Goal: Find specific page/section: Find specific page/section

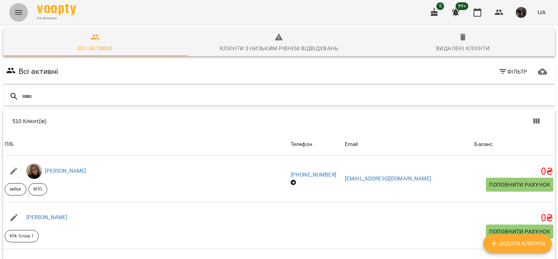
click at [15, 13] on icon "Menu" at bounding box center [18, 12] width 9 height 9
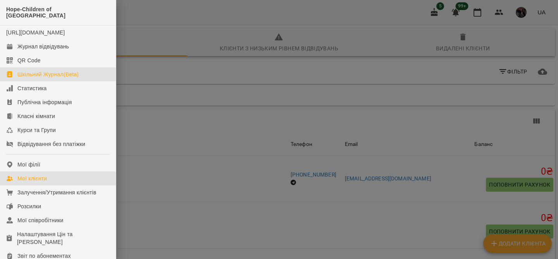
click at [35, 77] on div "Шкільний Журнал(Beta)" at bounding box center [47, 75] width 61 height 8
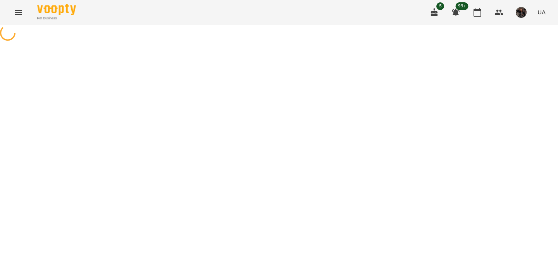
select select "**********"
select select "********"
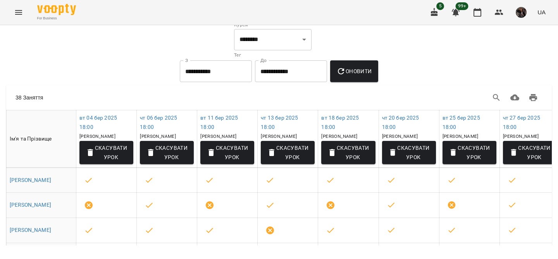
scroll to position [30, 0]
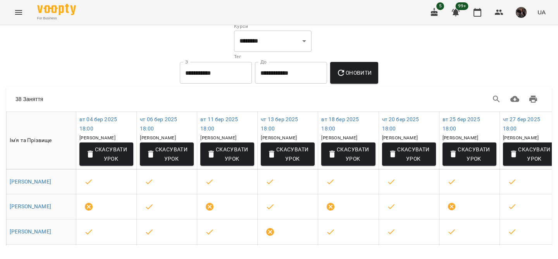
click at [437, 3] on div "5 99+ UA" at bounding box center [487, 12] width 124 height 20
click at [433, 13] on icon "button" at bounding box center [434, 12] width 7 height 9
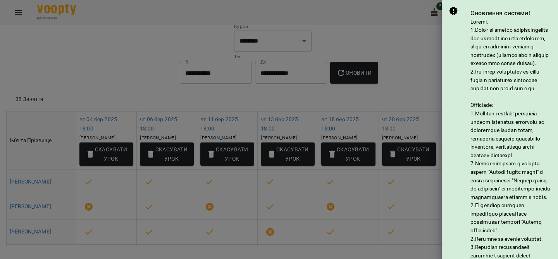
click at [410, 55] on div at bounding box center [279, 129] width 558 height 259
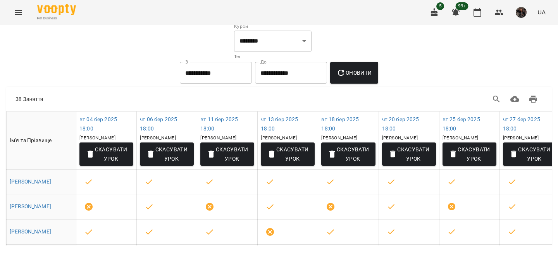
click at [435, 12] on icon "button" at bounding box center [434, 12] width 7 height 9
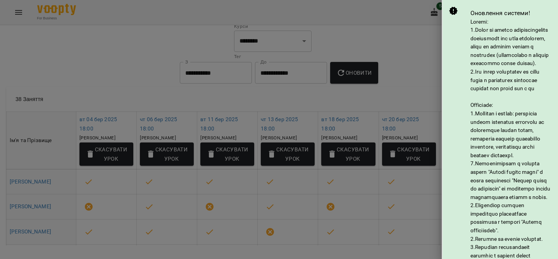
click at [421, 52] on div at bounding box center [279, 129] width 558 height 259
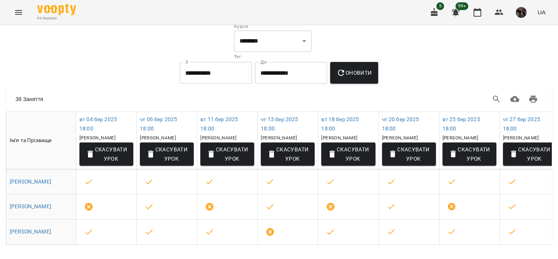
click at [437, 14] on icon "button" at bounding box center [434, 12] width 9 height 9
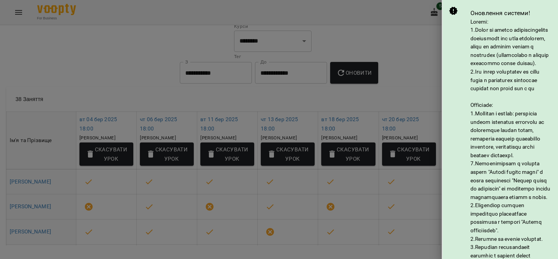
click at [419, 52] on div at bounding box center [279, 129] width 558 height 259
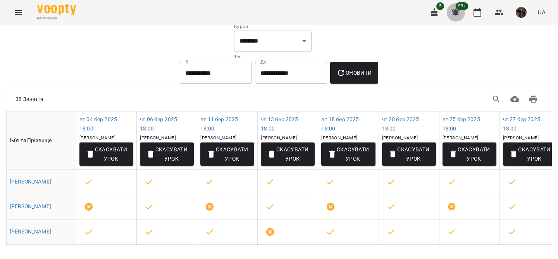
click at [459, 13] on icon "button" at bounding box center [455, 12] width 9 height 9
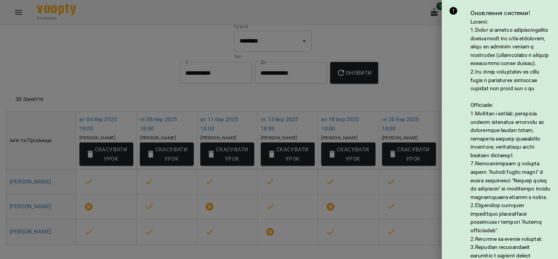
click at [423, 47] on div at bounding box center [279, 129] width 558 height 259
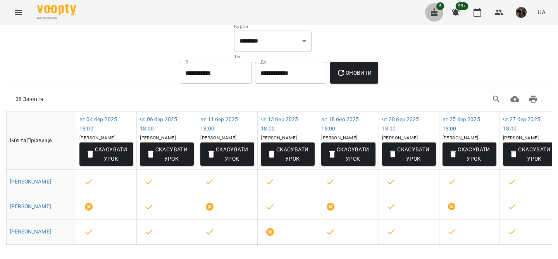
click at [433, 10] on icon "button" at bounding box center [434, 12] width 9 height 9
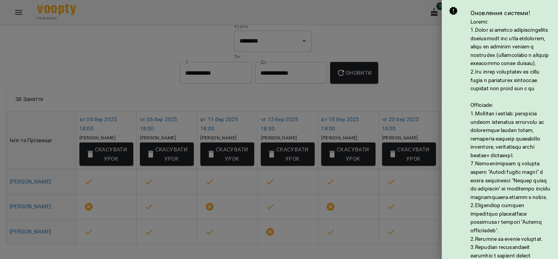
click at [404, 44] on div at bounding box center [279, 129] width 558 height 259
